Goal: Task Accomplishment & Management: Manage account settings

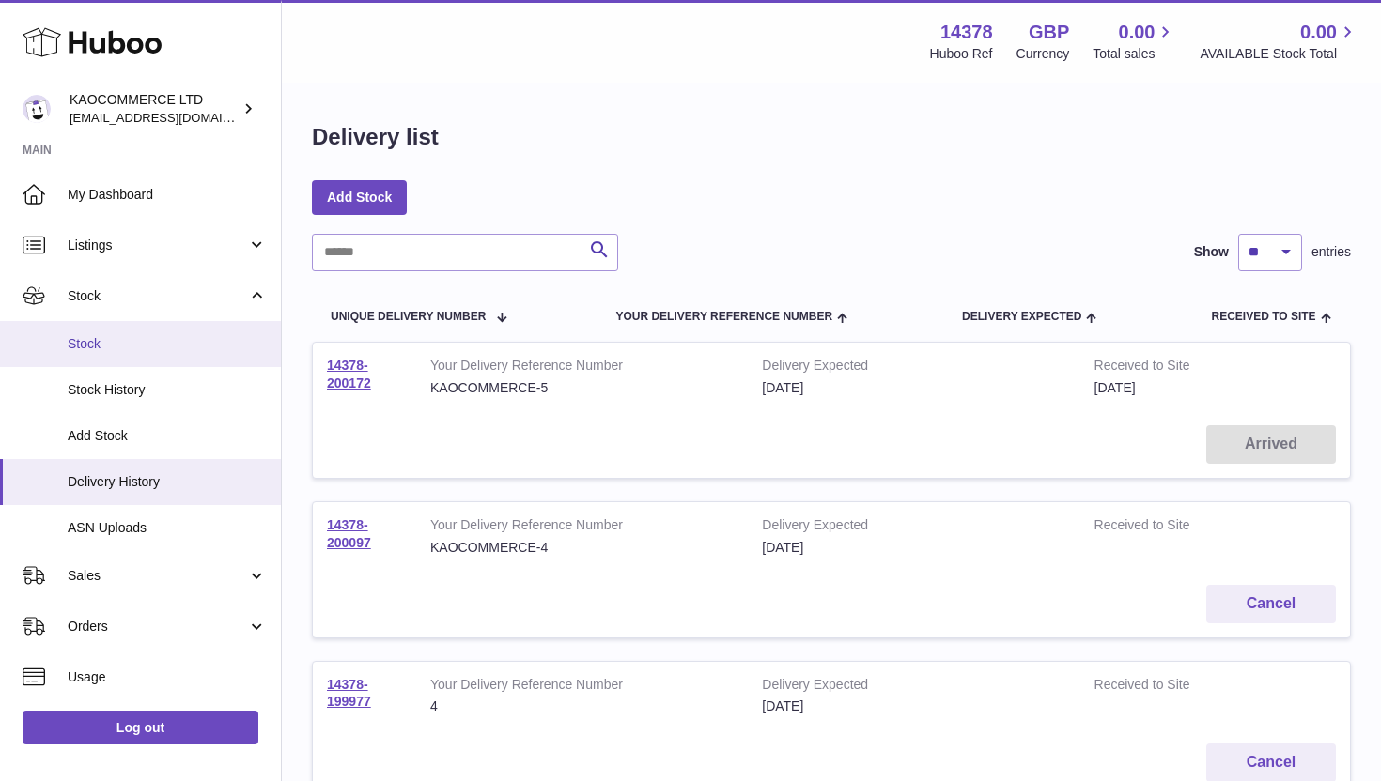
click at [119, 352] on span "Stock" at bounding box center [167, 344] width 199 height 18
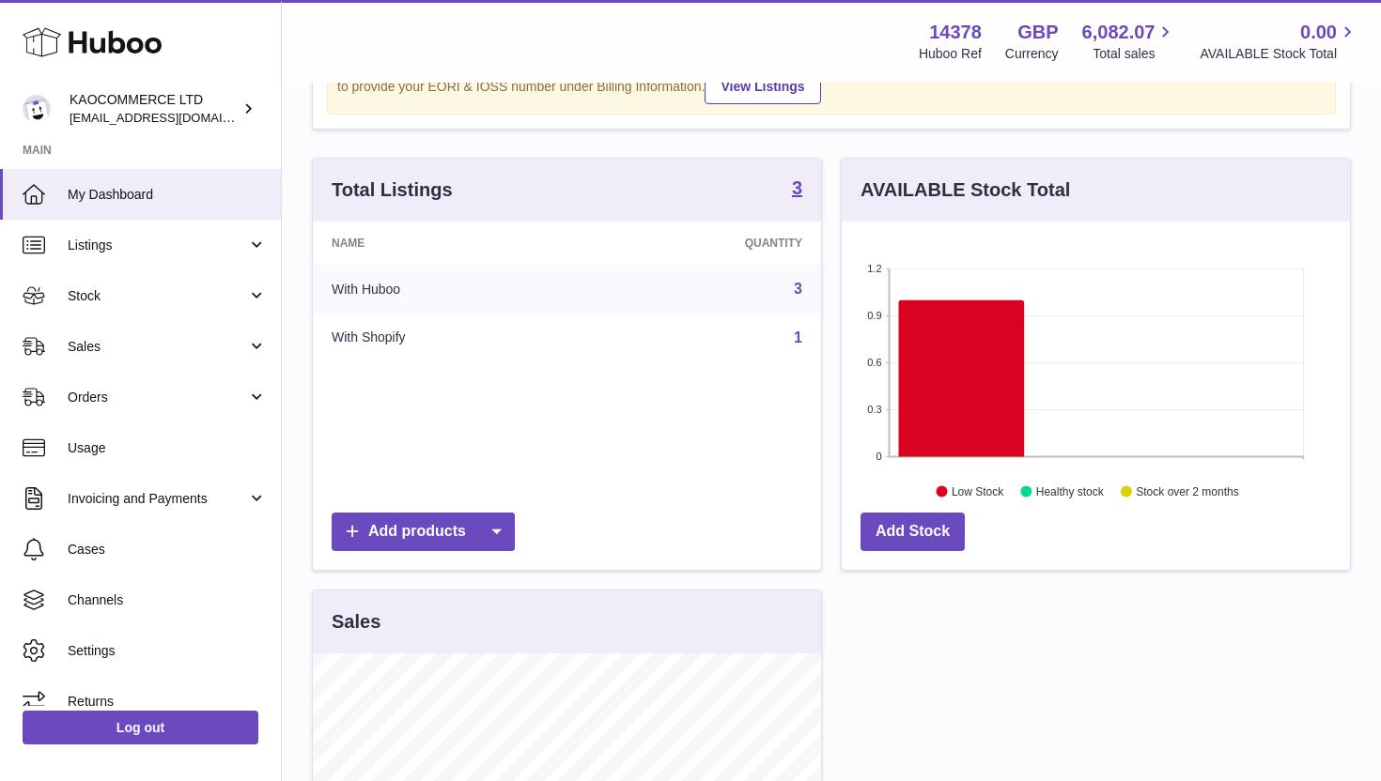
scroll to position [192, 0]
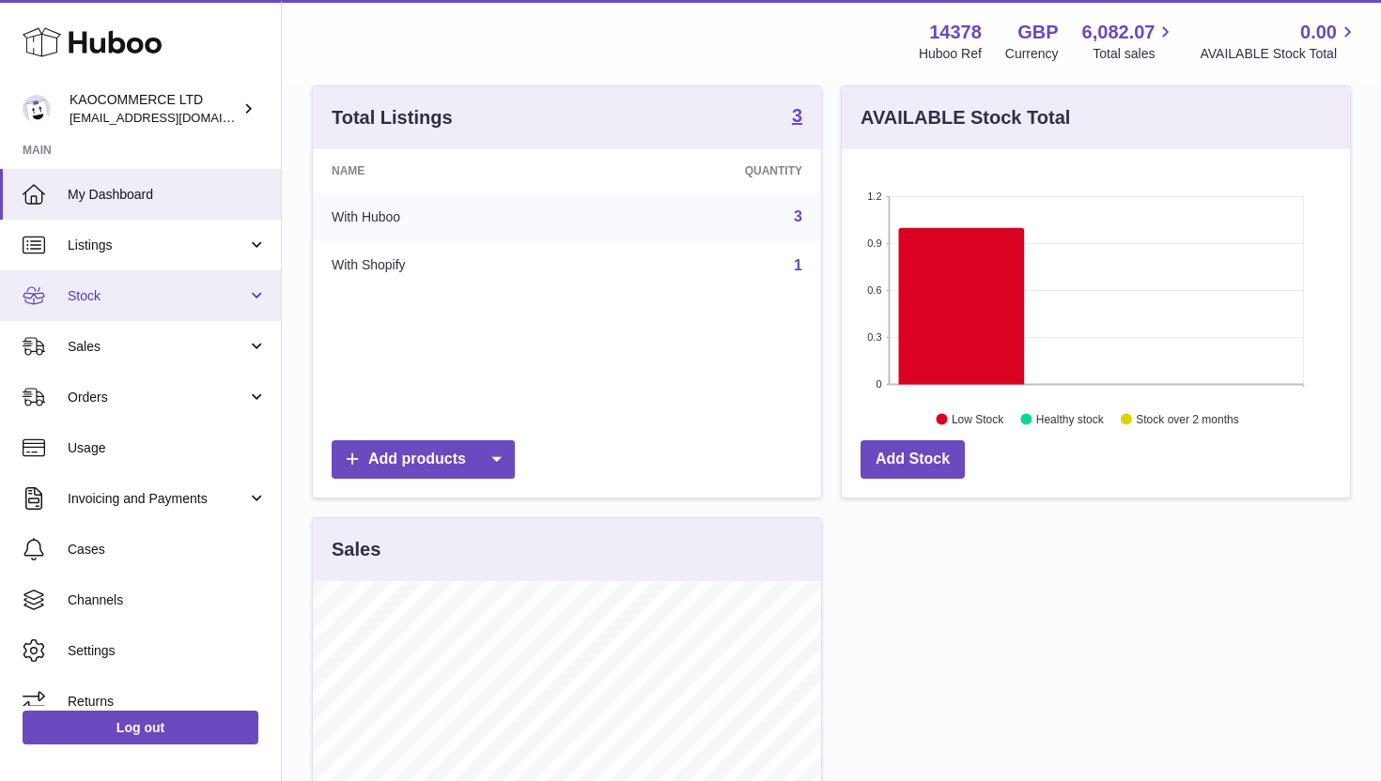
click at [153, 289] on span "Stock" at bounding box center [157, 296] width 179 height 18
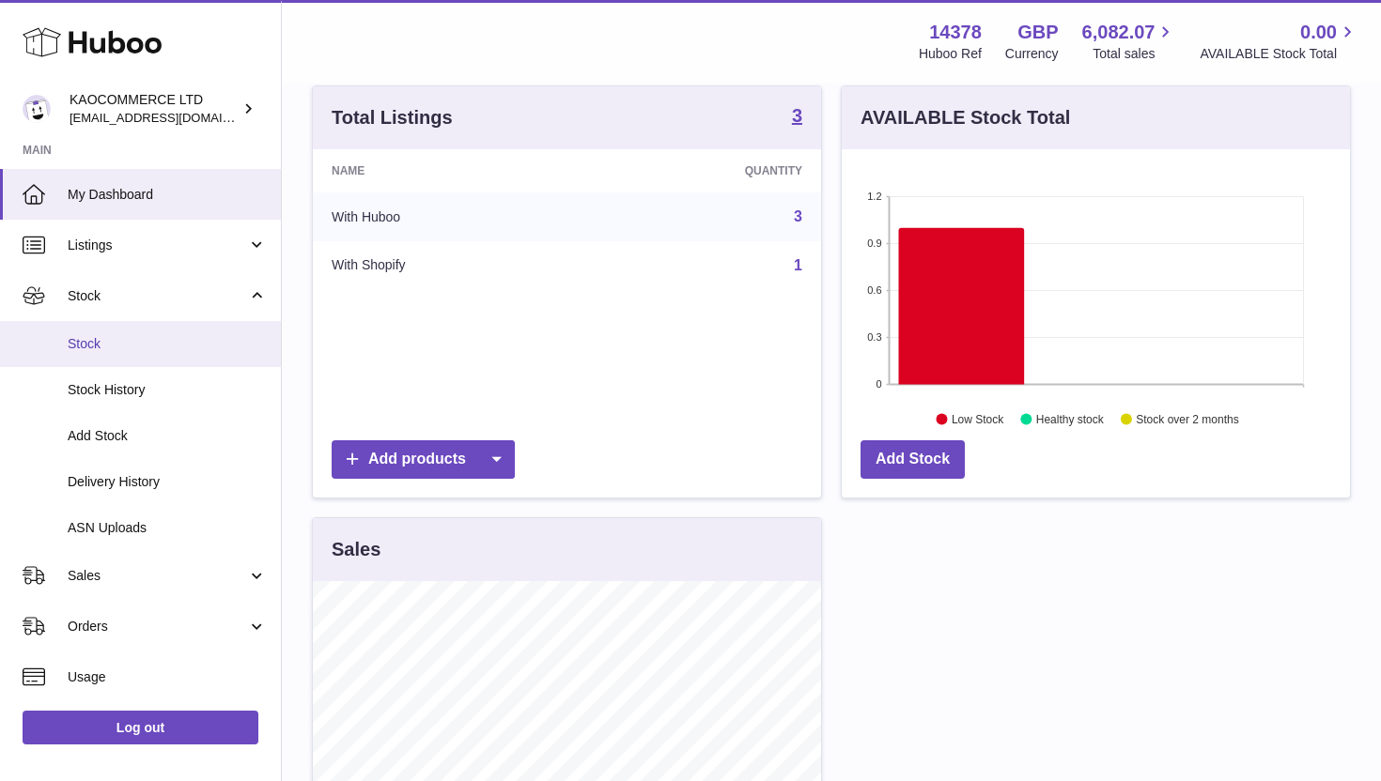
click at [141, 353] on link "Stock" at bounding box center [140, 344] width 281 height 46
